Goal: Information Seeking & Learning: Check status

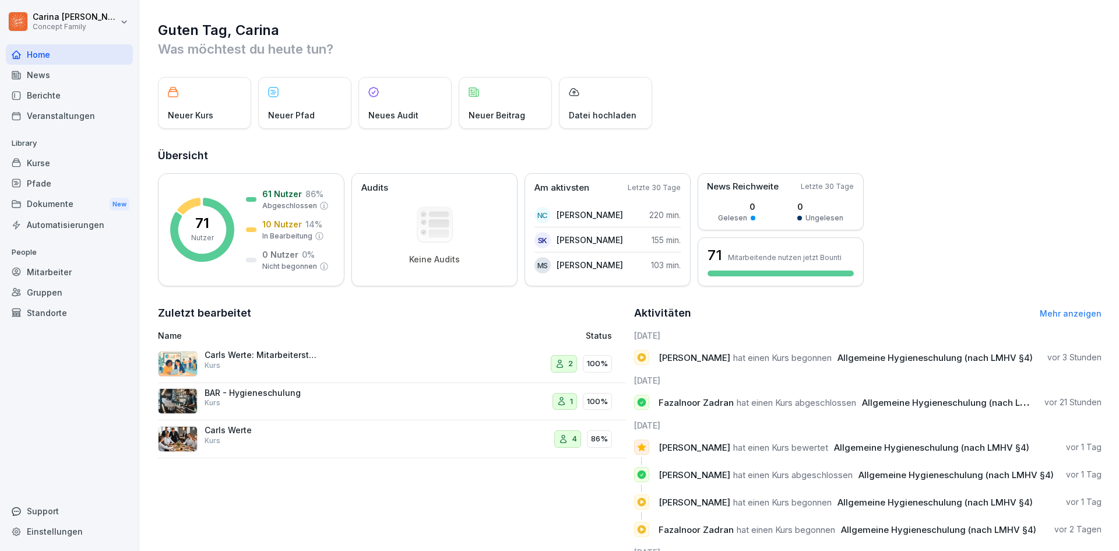
click at [73, 100] on div "Berichte" at bounding box center [69, 95] width 127 height 20
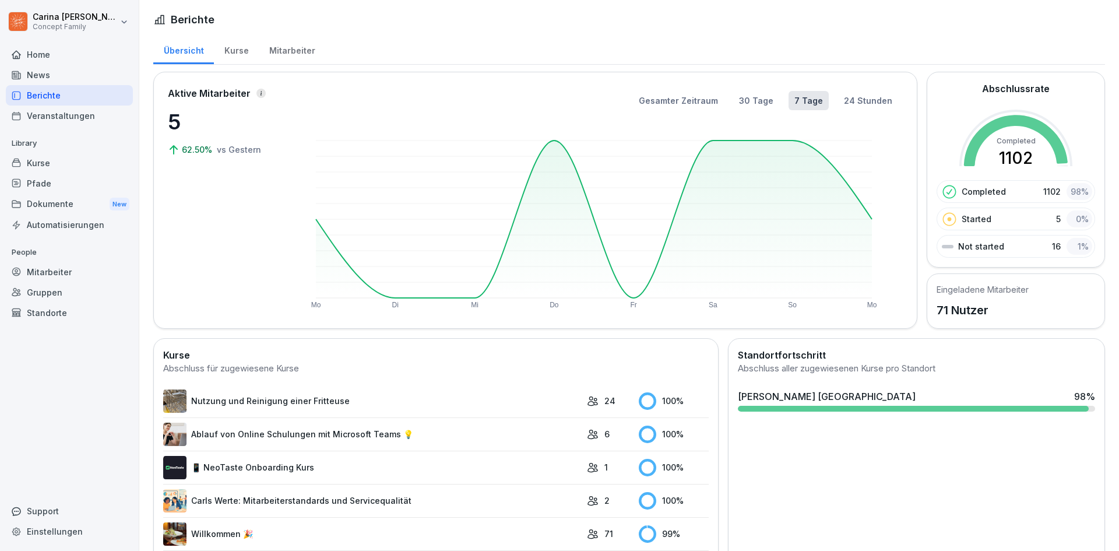
click at [300, 43] on div "Mitarbeiter" at bounding box center [292, 49] width 66 height 30
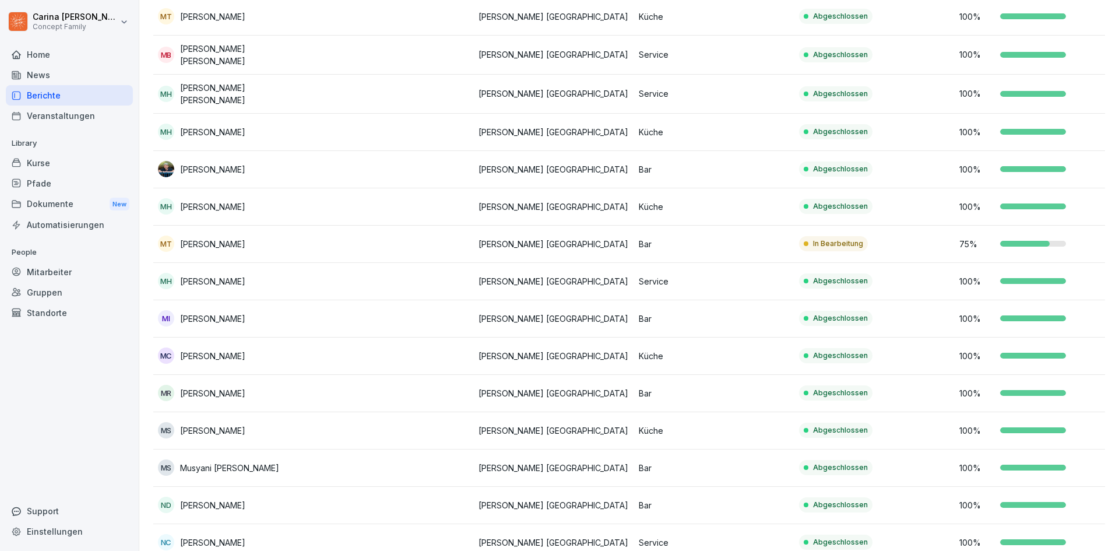
scroll to position [1341, 0]
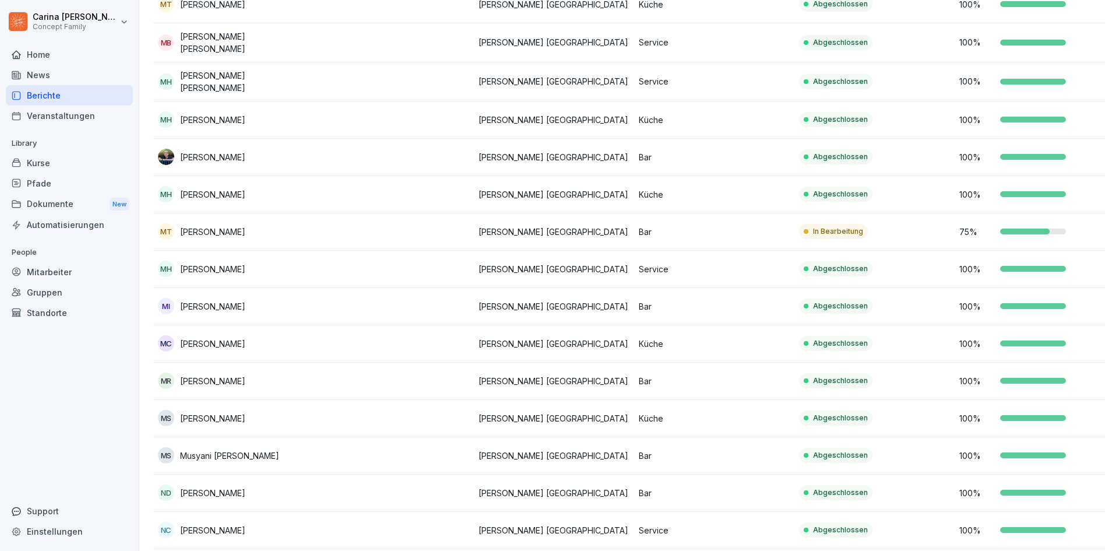
click at [844, 415] on p "Abgeschlossen" at bounding box center [840, 418] width 55 height 10
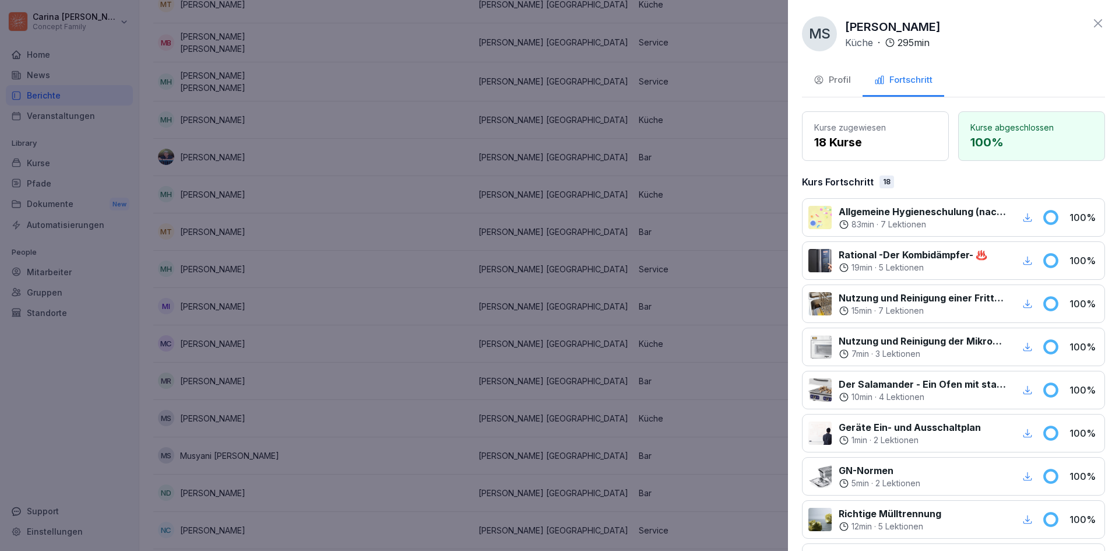
click at [1023, 216] on icon "button" at bounding box center [1028, 217] width 10 height 10
click at [701, 175] on div at bounding box center [559, 275] width 1119 height 551
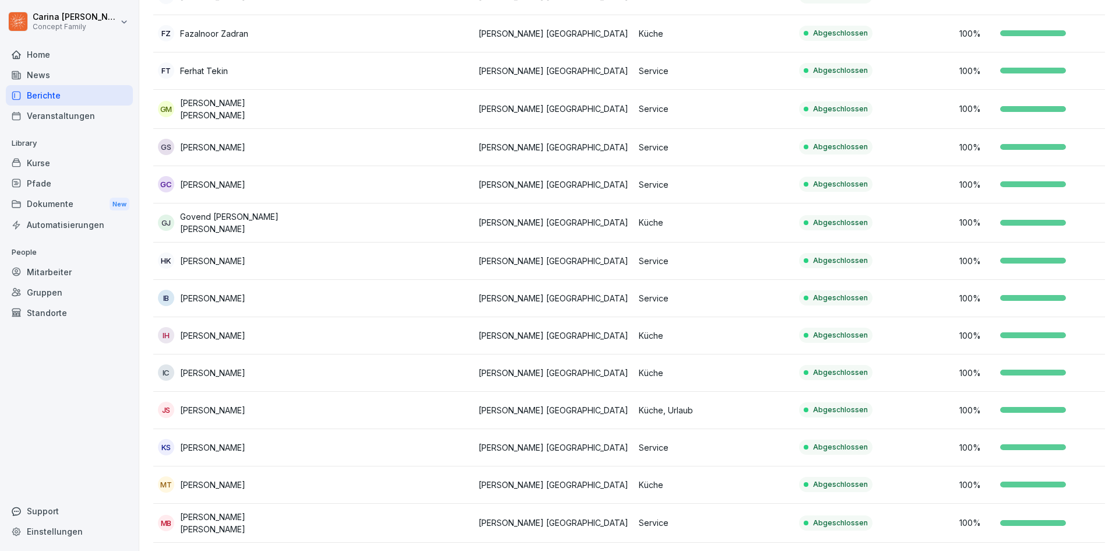
scroll to position [797, 0]
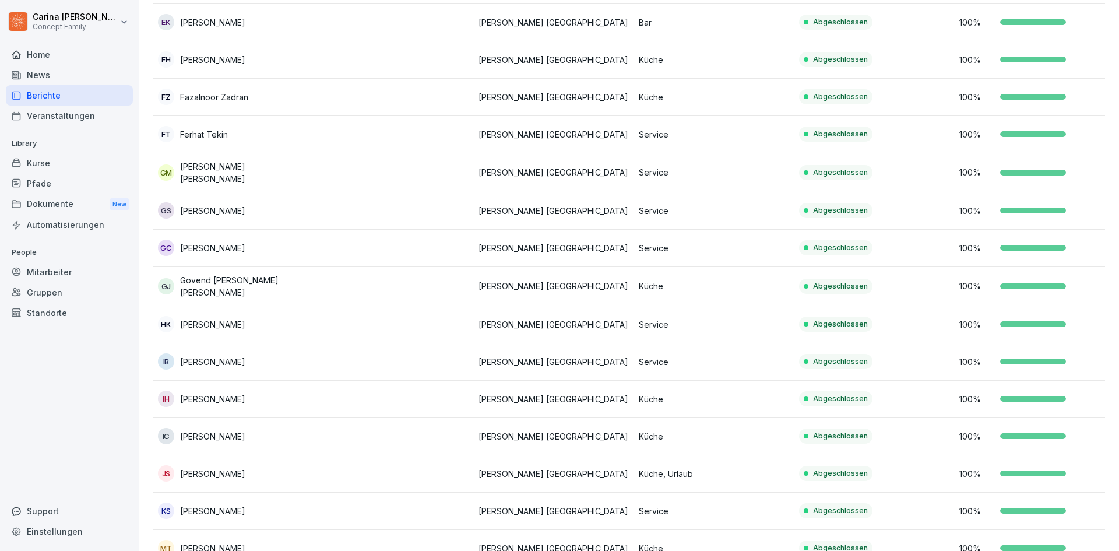
click at [763, 102] on p "Küche" at bounding box center [714, 97] width 151 height 12
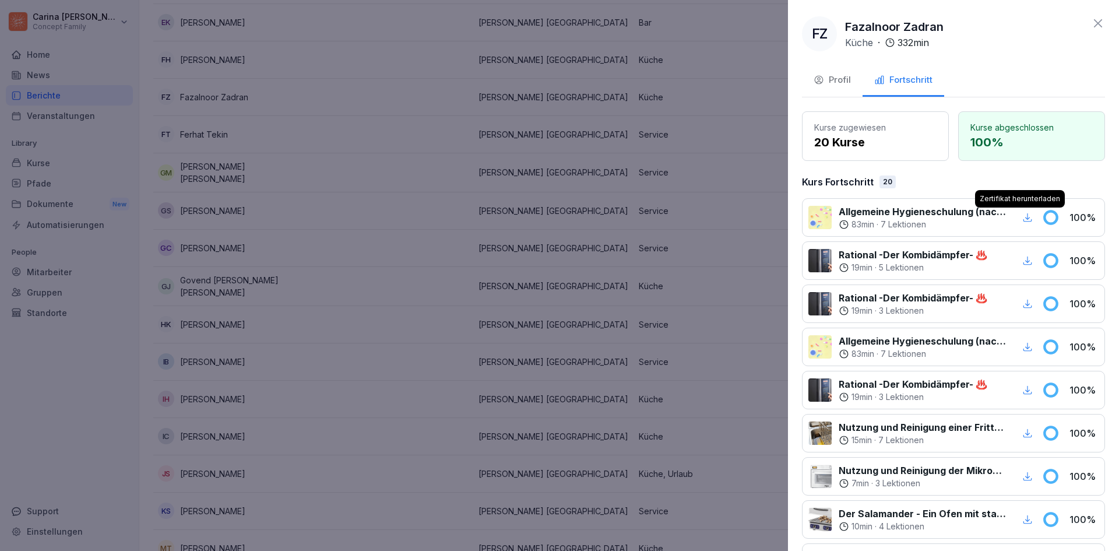
click at [1020, 218] on div "button" at bounding box center [1027, 217] width 15 height 15
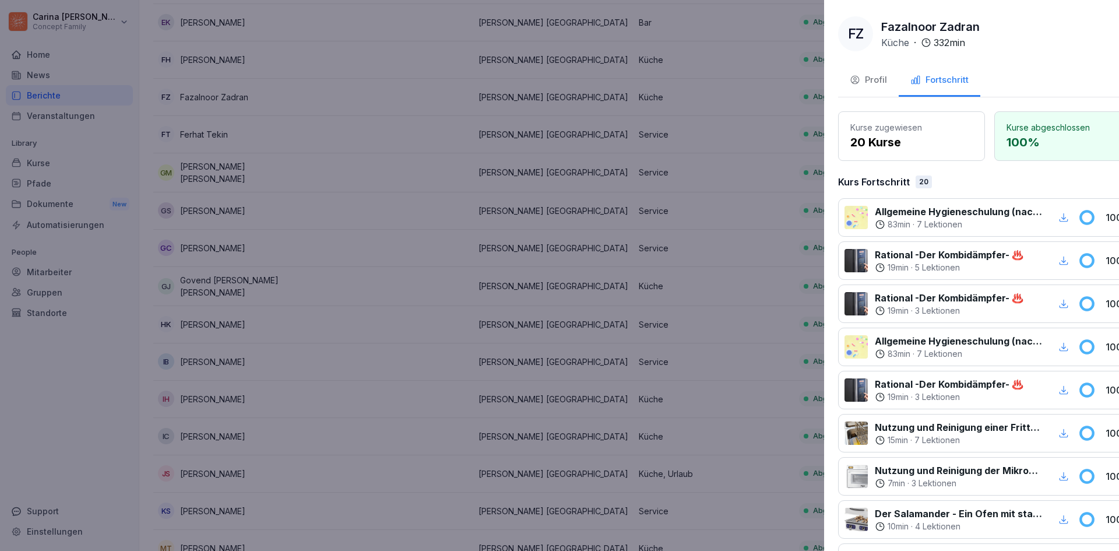
click at [590, 160] on div at bounding box center [559, 275] width 1119 height 551
